Goal: Information Seeking & Learning: Learn about a topic

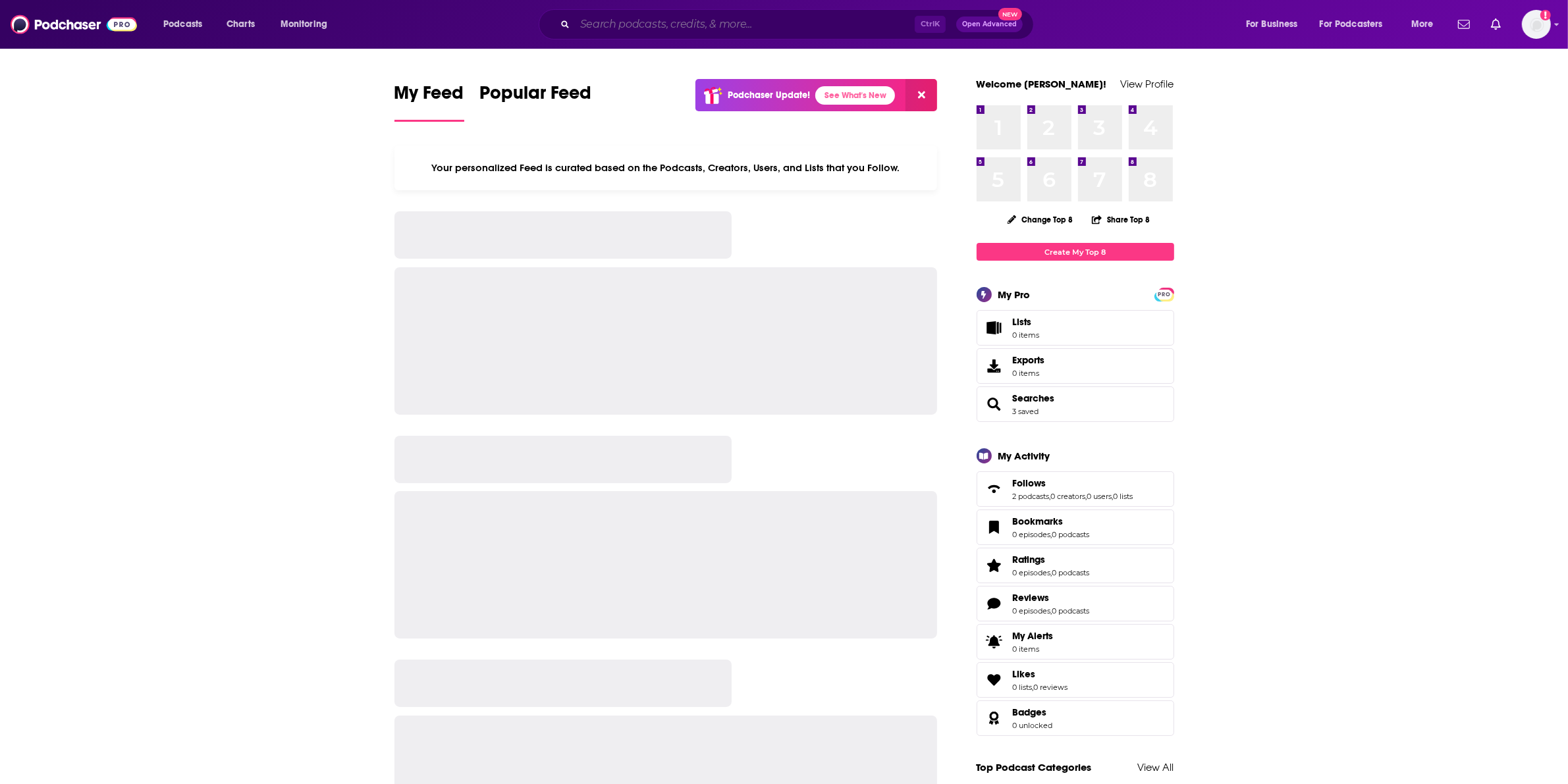
click at [611, 21] on input "Search podcasts, credits, & more..." at bounding box center [745, 24] width 340 height 21
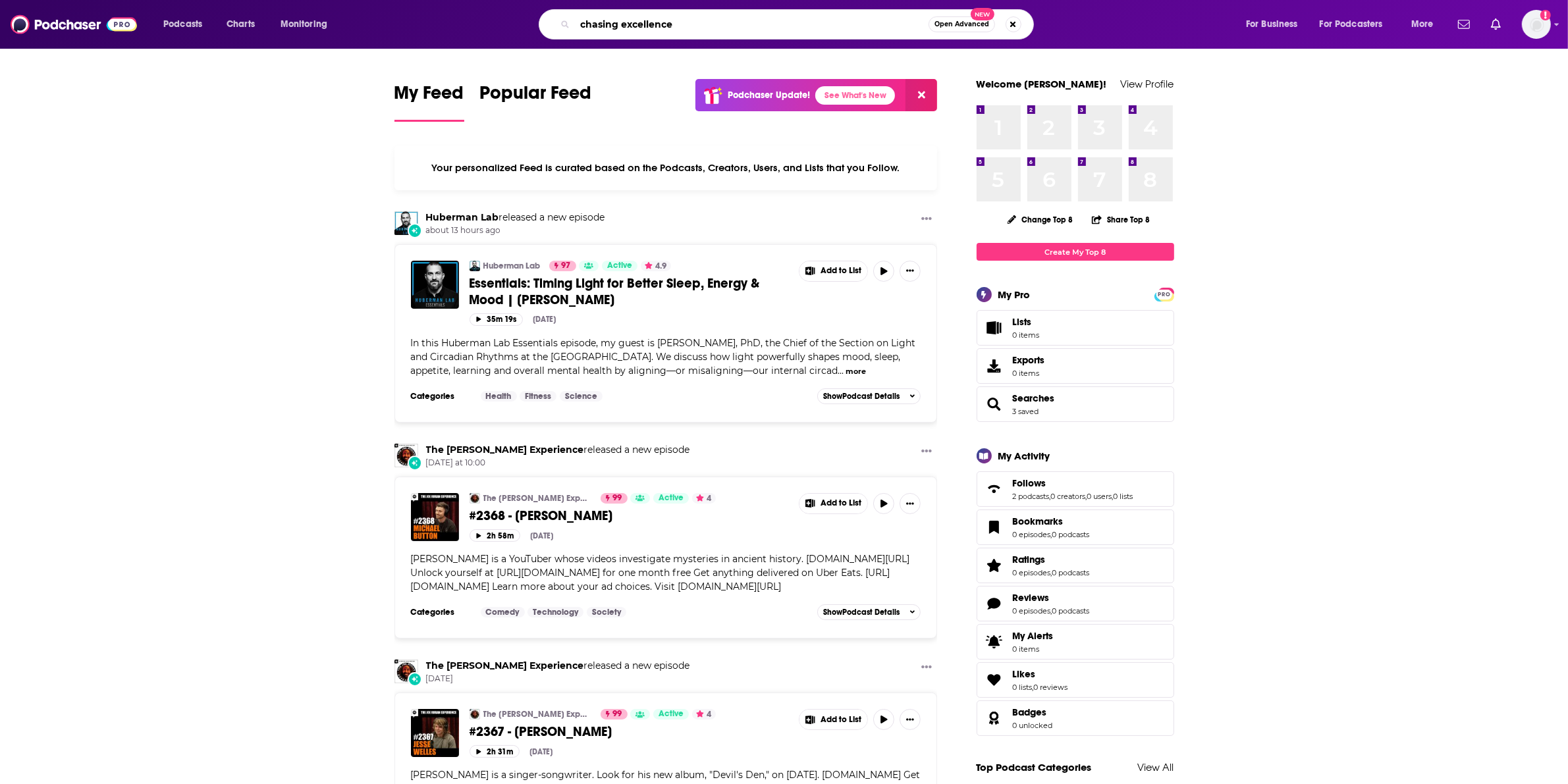
type input "chasing excellence"
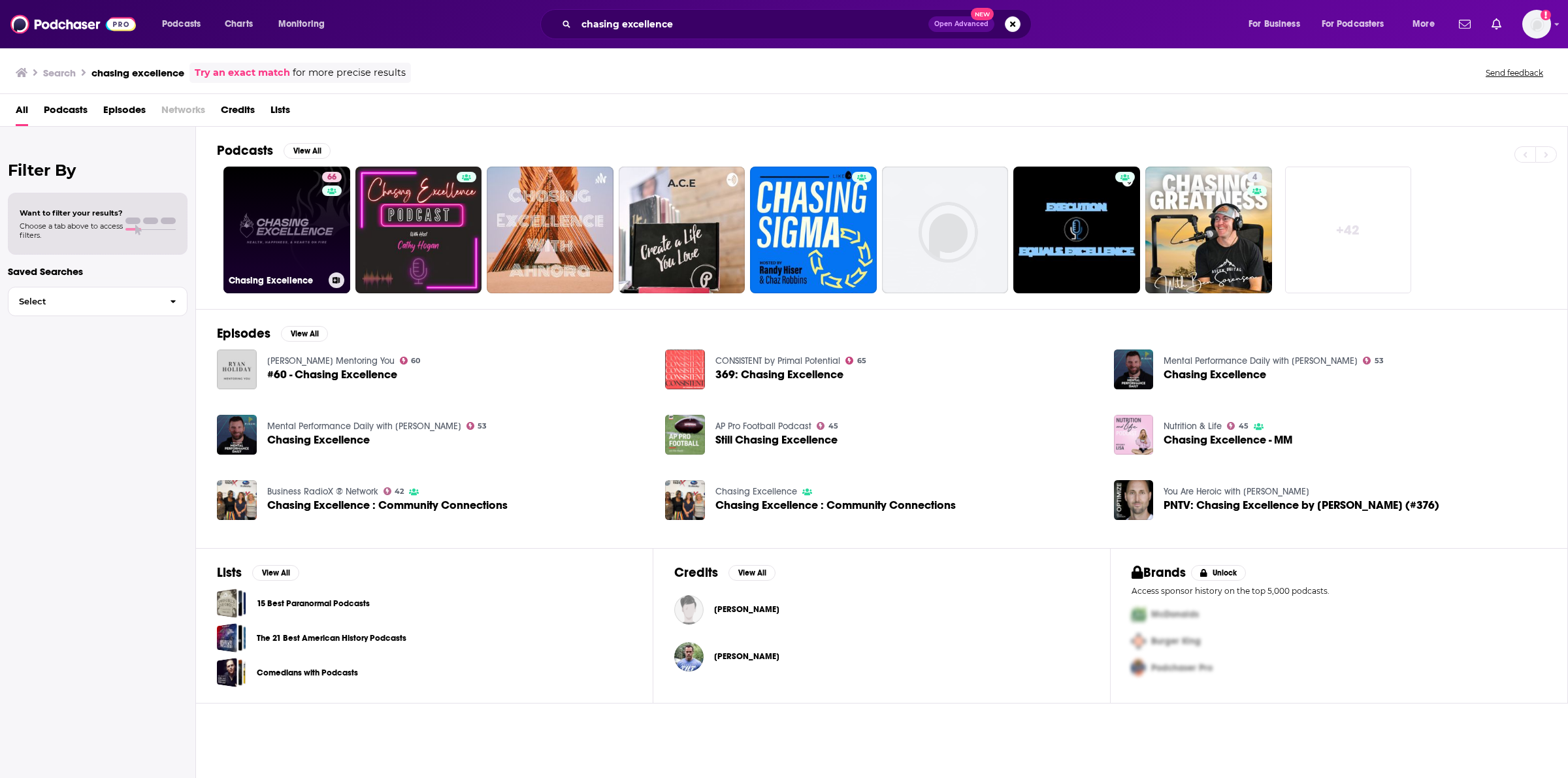
click at [266, 237] on link "66 Chasing Excellence" at bounding box center [287, 230] width 127 height 127
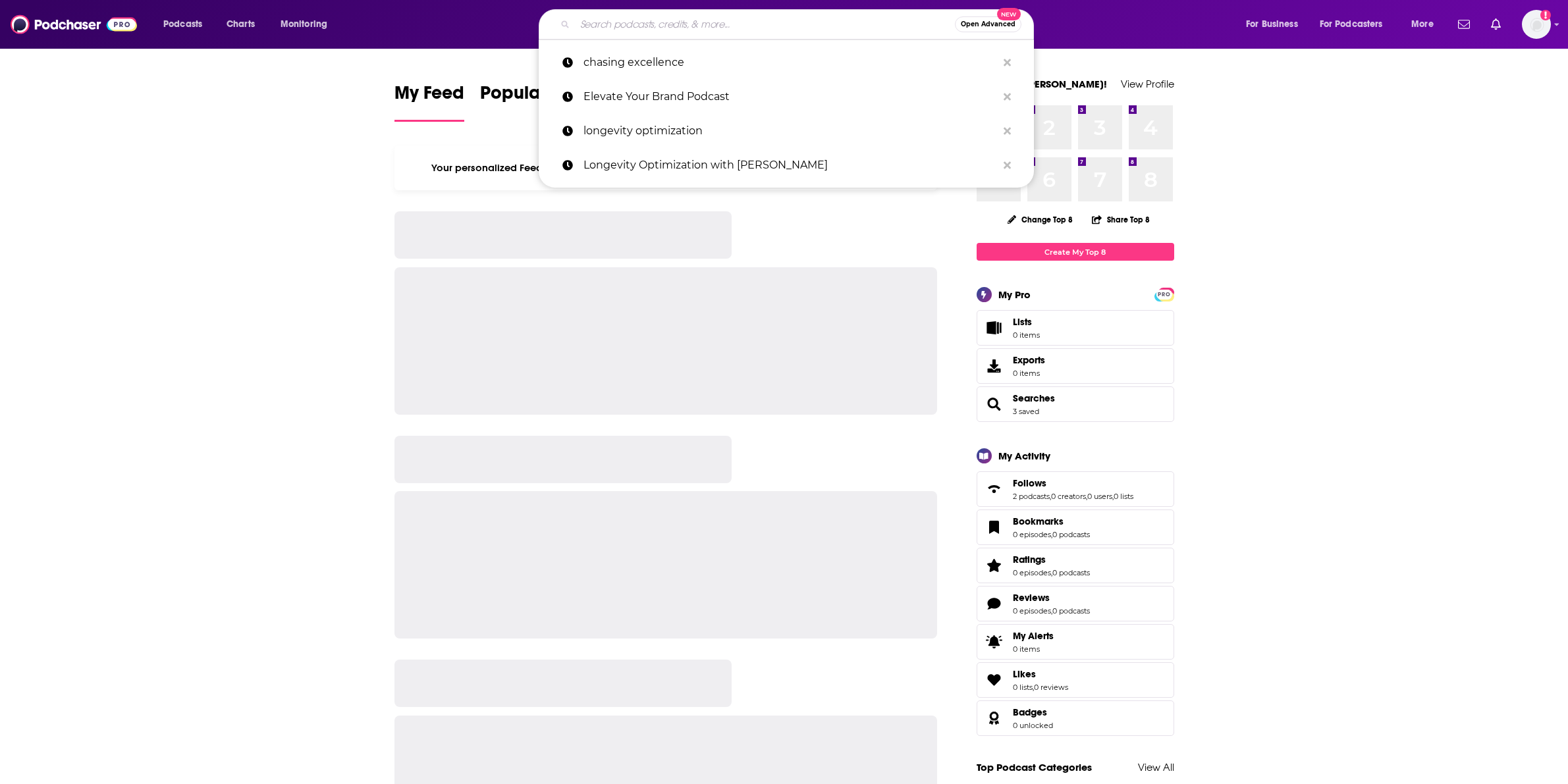
click at [687, 27] on input "Search podcasts, credits, & more..." at bounding box center [765, 24] width 380 height 21
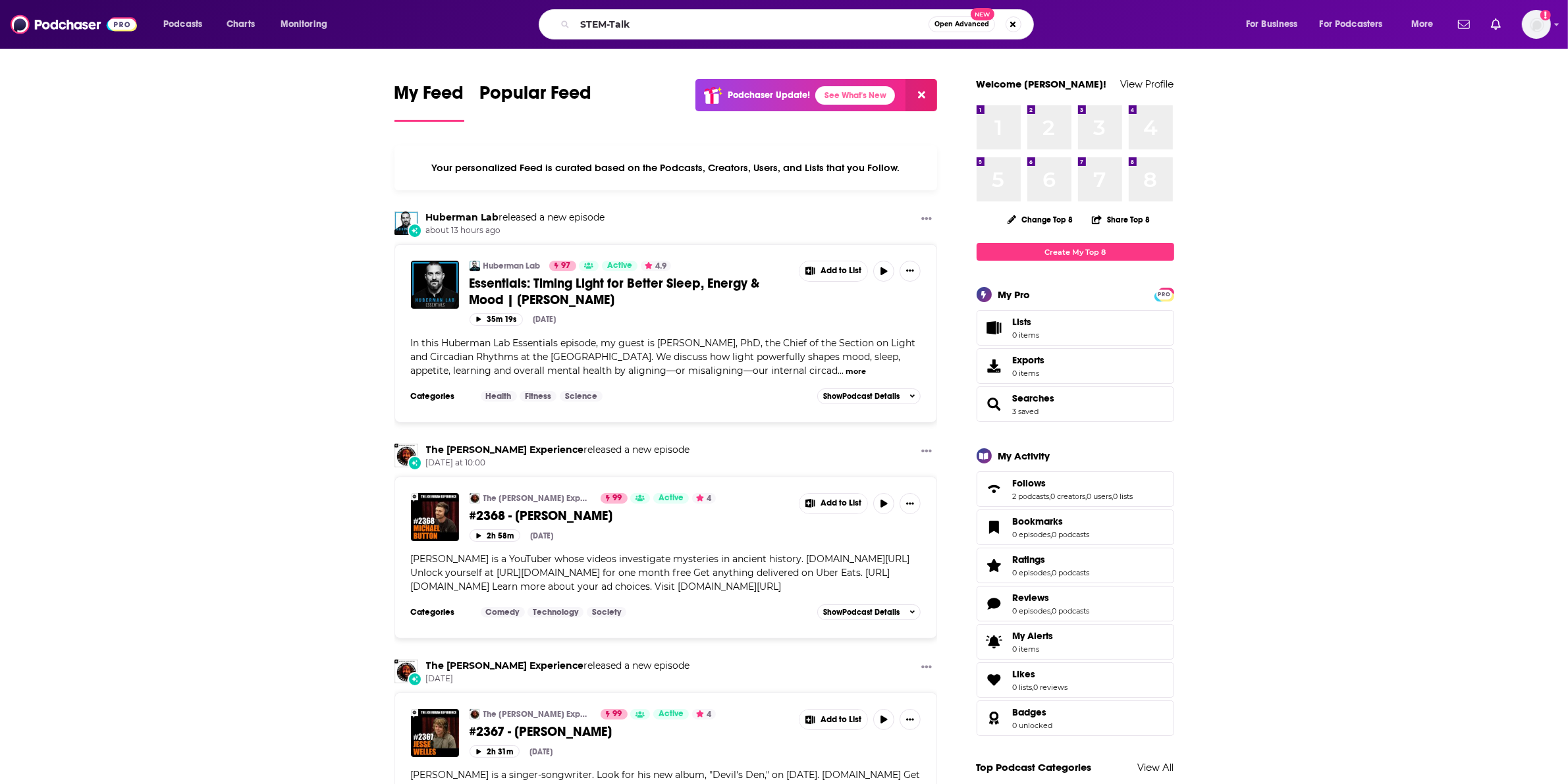
type input "STEM-Talk"
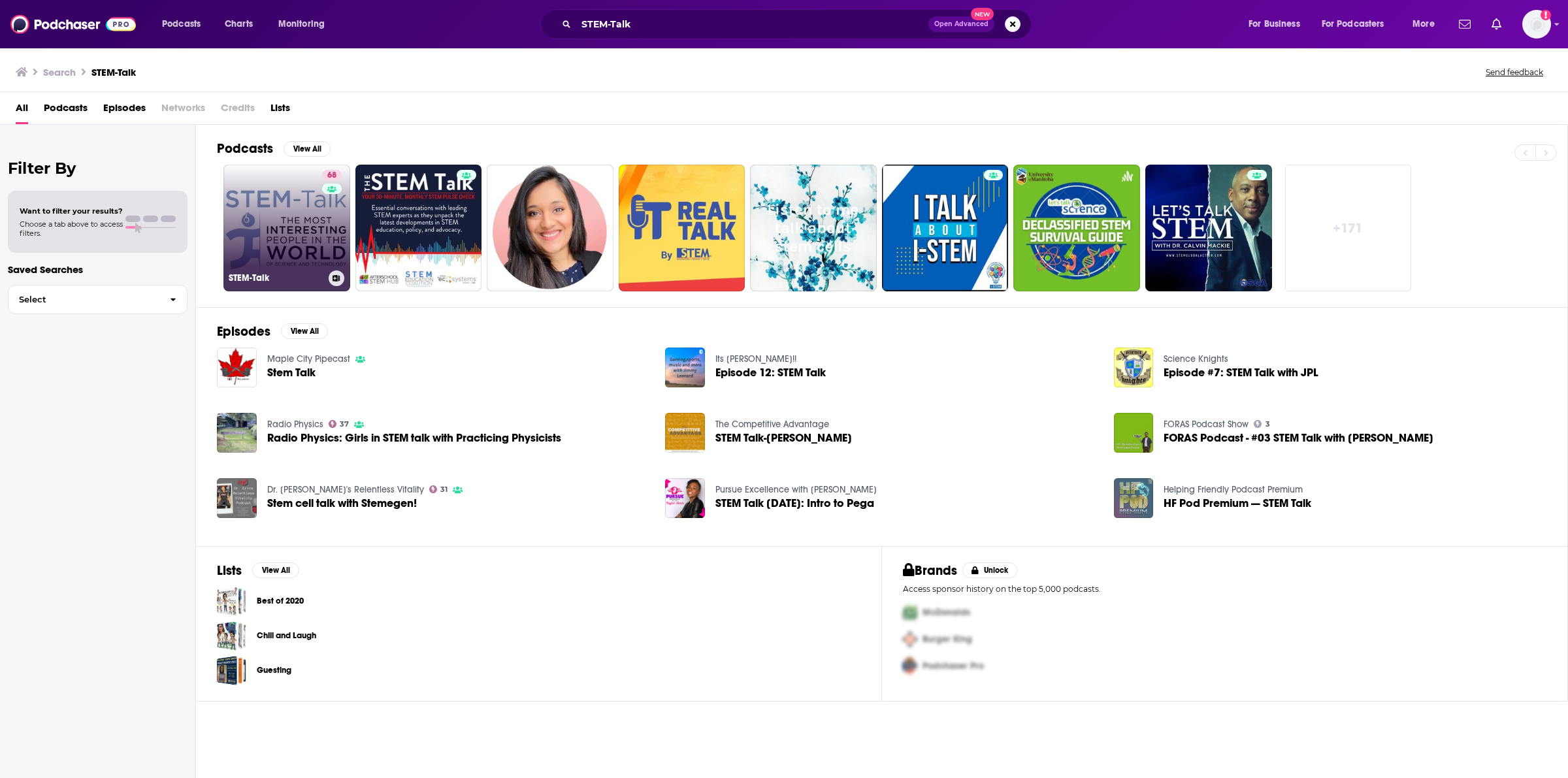
click at [281, 250] on link "68 STEM-Talk" at bounding box center [287, 228] width 127 height 127
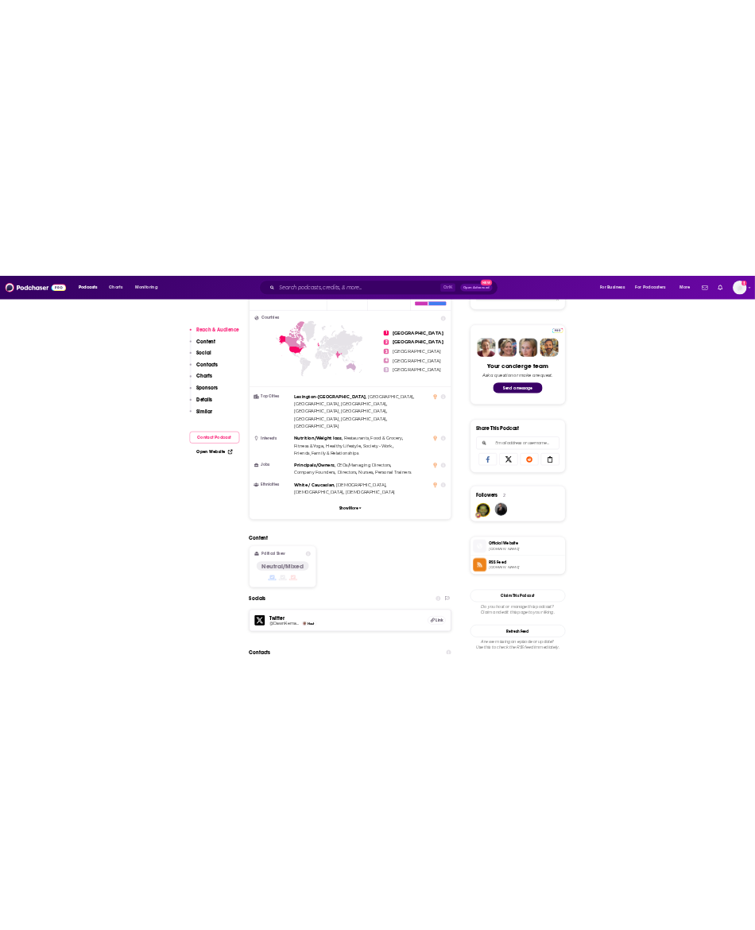
scroll to position [1093, 0]
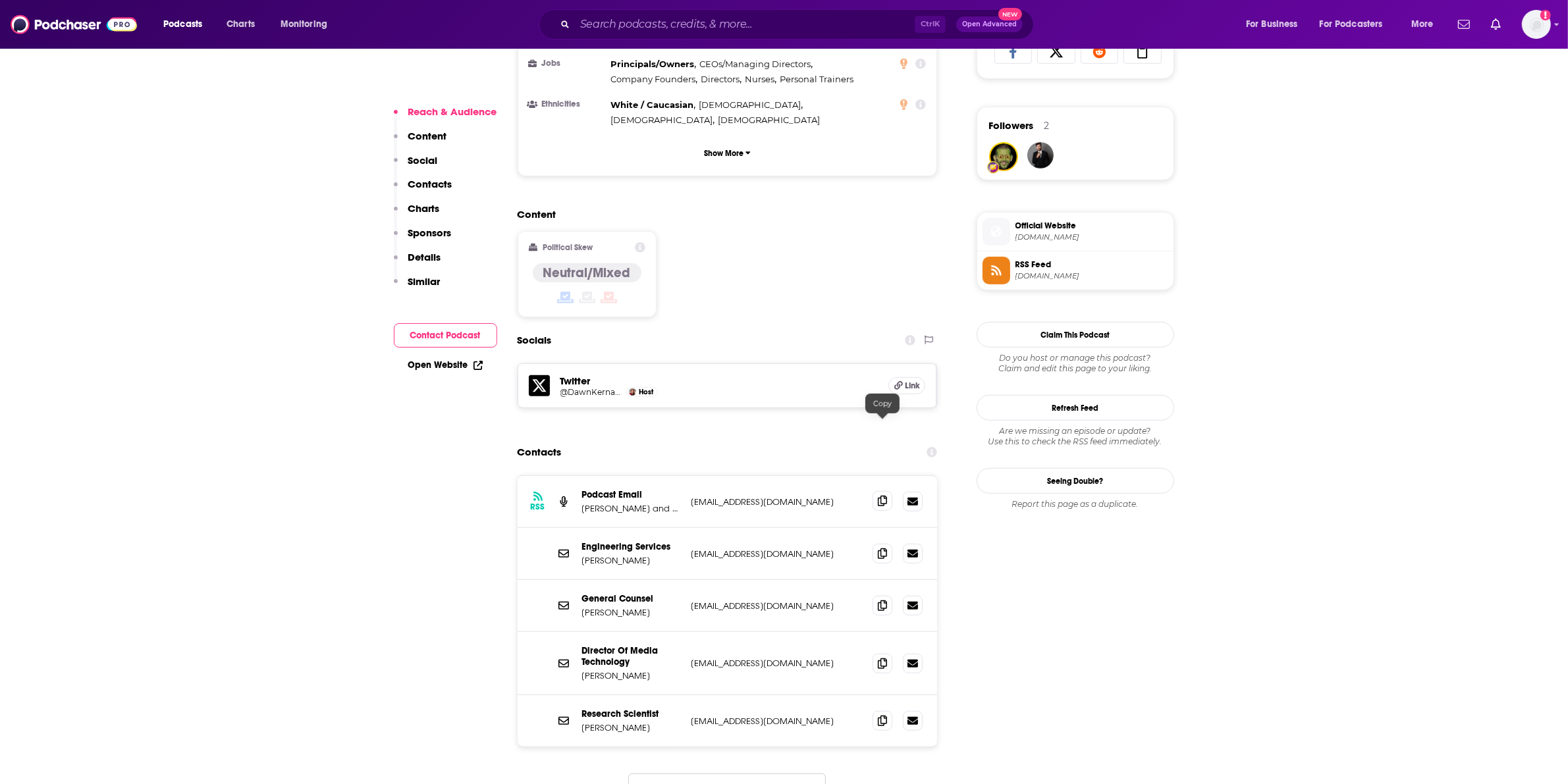
click at [880, 496] on icon at bounding box center [882, 501] width 9 height 11
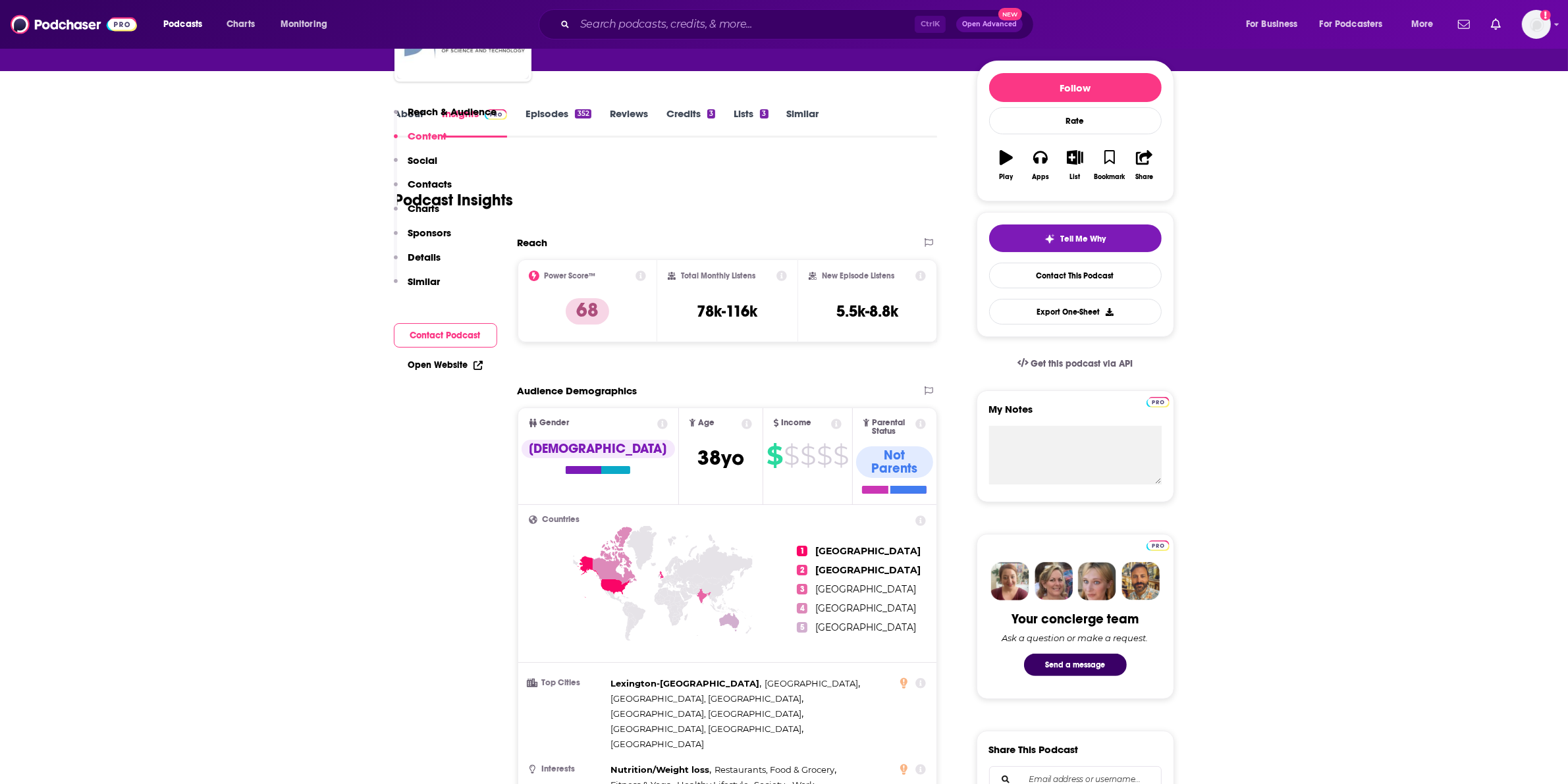
scroll to position [0, 0]
